Goal: Information Seeking & Learning: Learn about a topic

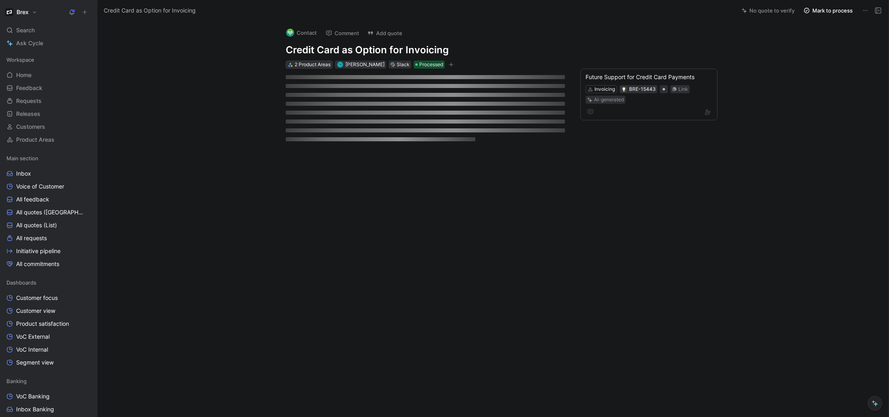
click at [307, 65] on div "2 Product Areas" at bounding box center [313, 65] width 36 height 8
drag, startPoint x: 802, startPoint y: 173, endPoint x: 795, endPoint y: 174, distance: 6.9
click at [802, 173] on div "Contact Comment Add quote Credit Card as Option for Invoicing 2 Product Areas H…" at bounding box center [492, 219] width 791 height 396
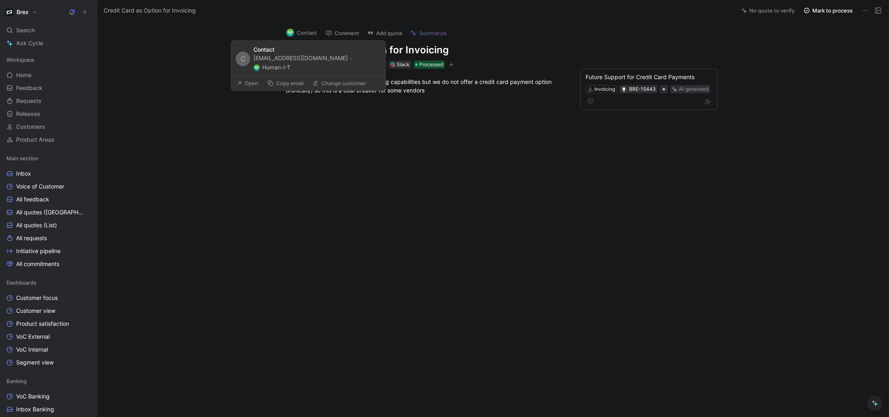
click at [291, 63] on button "Human-I-T" at bounding box center [271, 68] width 37 height 10
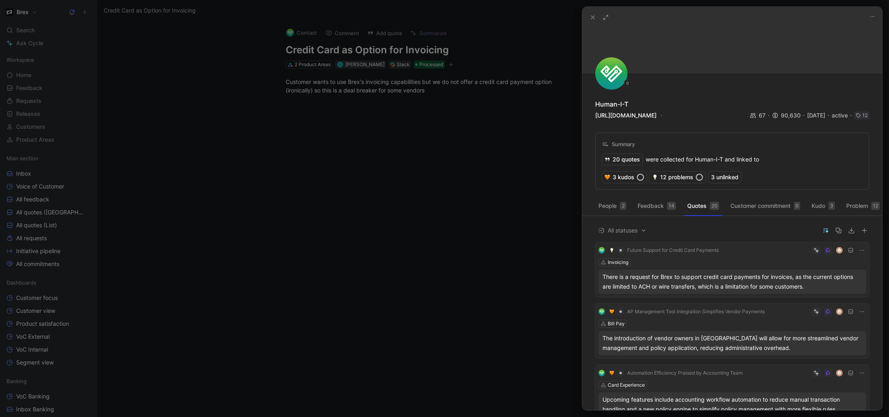
click at [616, 79] on img at bounding box center [611, 73] width 32 height 32
click at [606, 16] on icon at bounding box center [606, 17] width 6 height 6
